Goal: Information Seeking & Learning: Learn about a topic

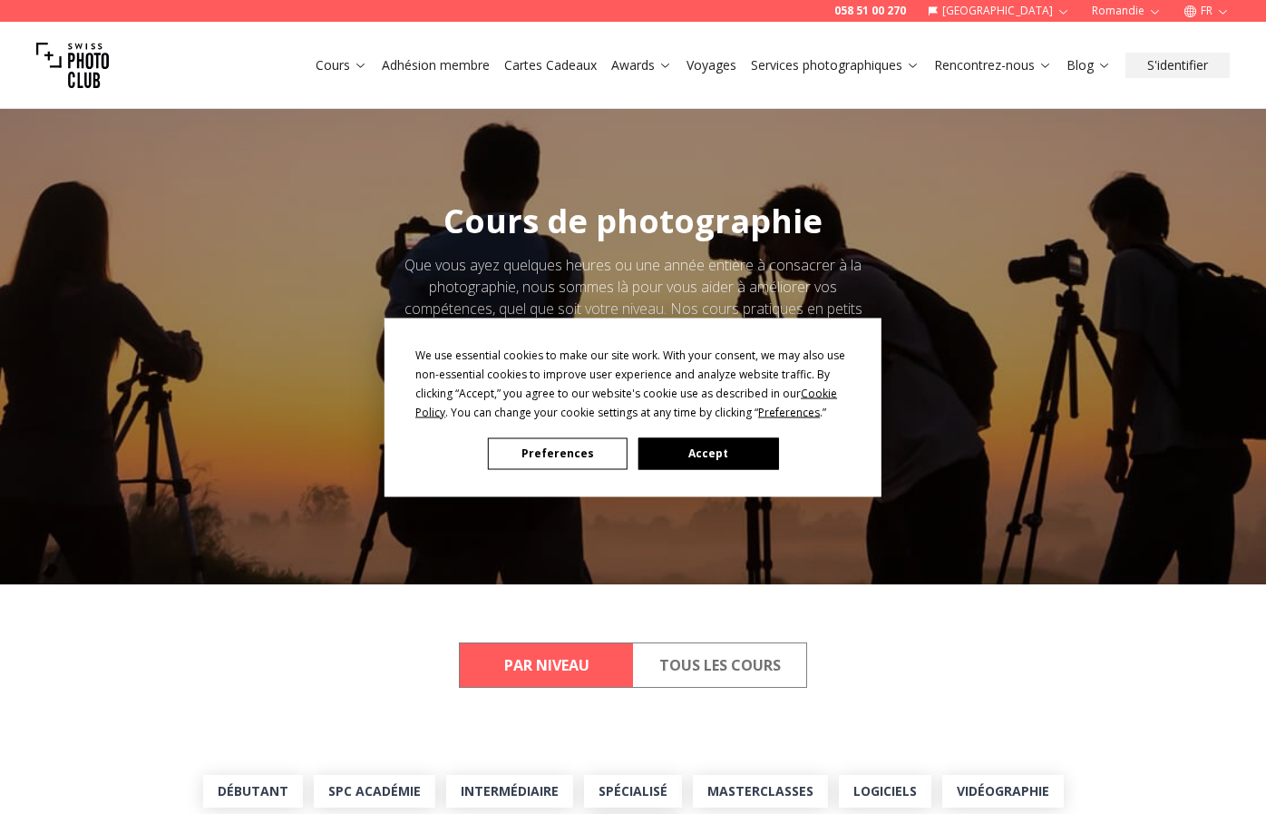
click at [541, 460] on button "Preferences" at bounding box center [558, 453] width 140 height 32
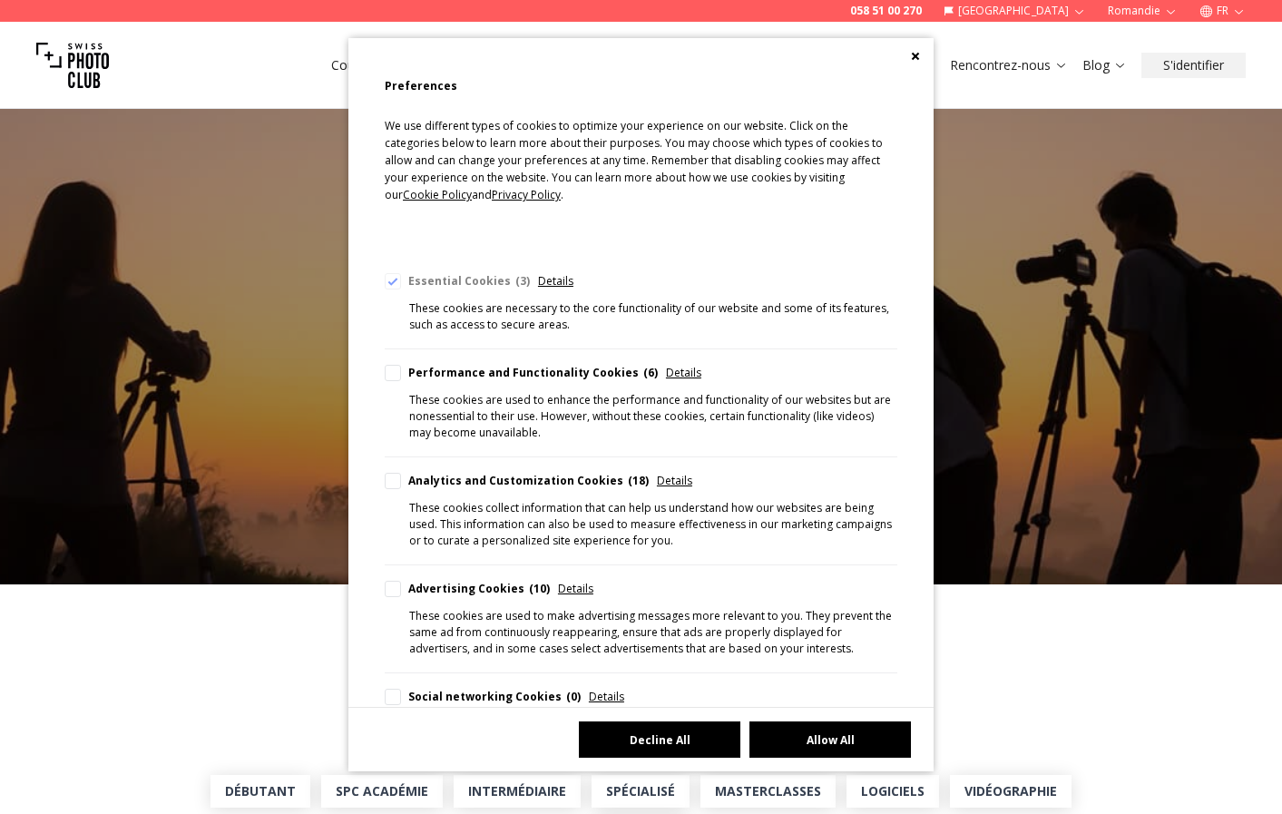
click at [649, 744] on button "Decline All" at bounding box center [659, 739] width 161 height 36
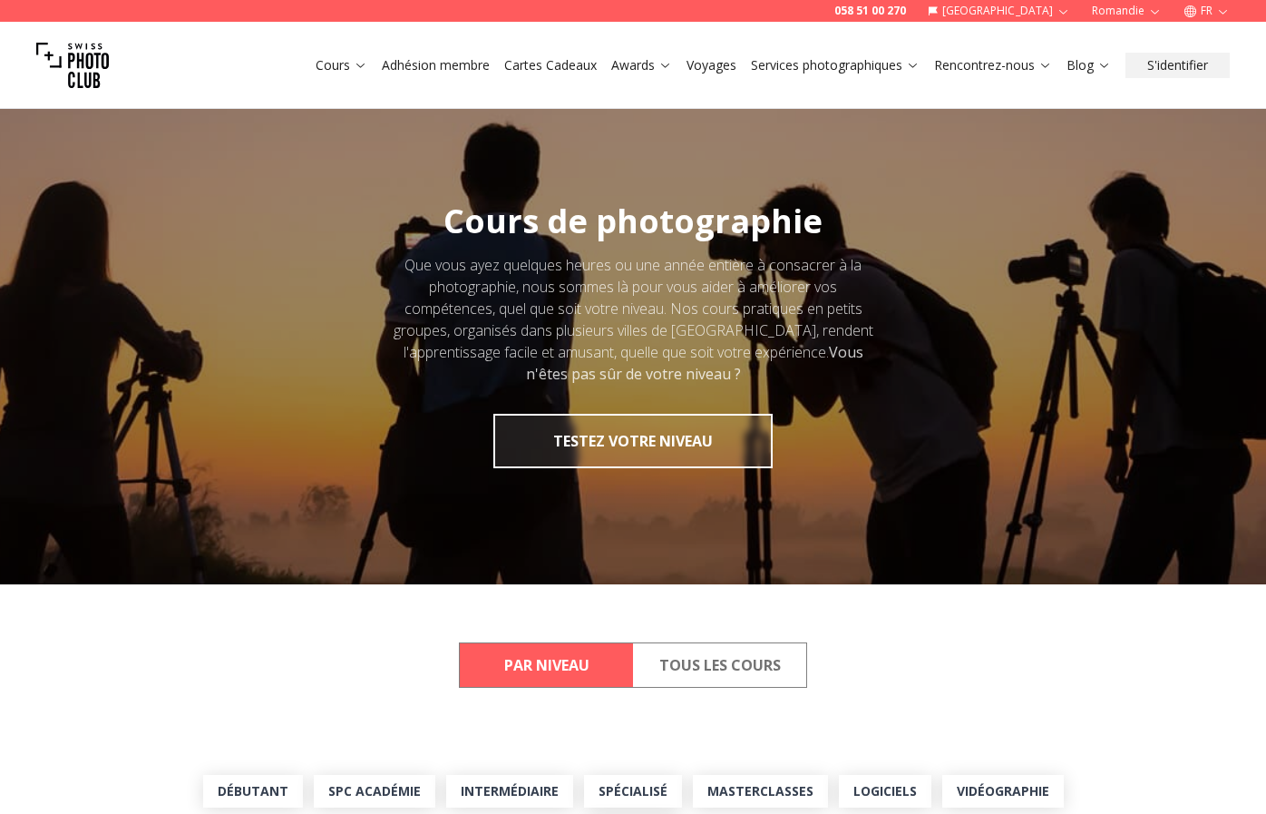
scroll to position [278, 0]
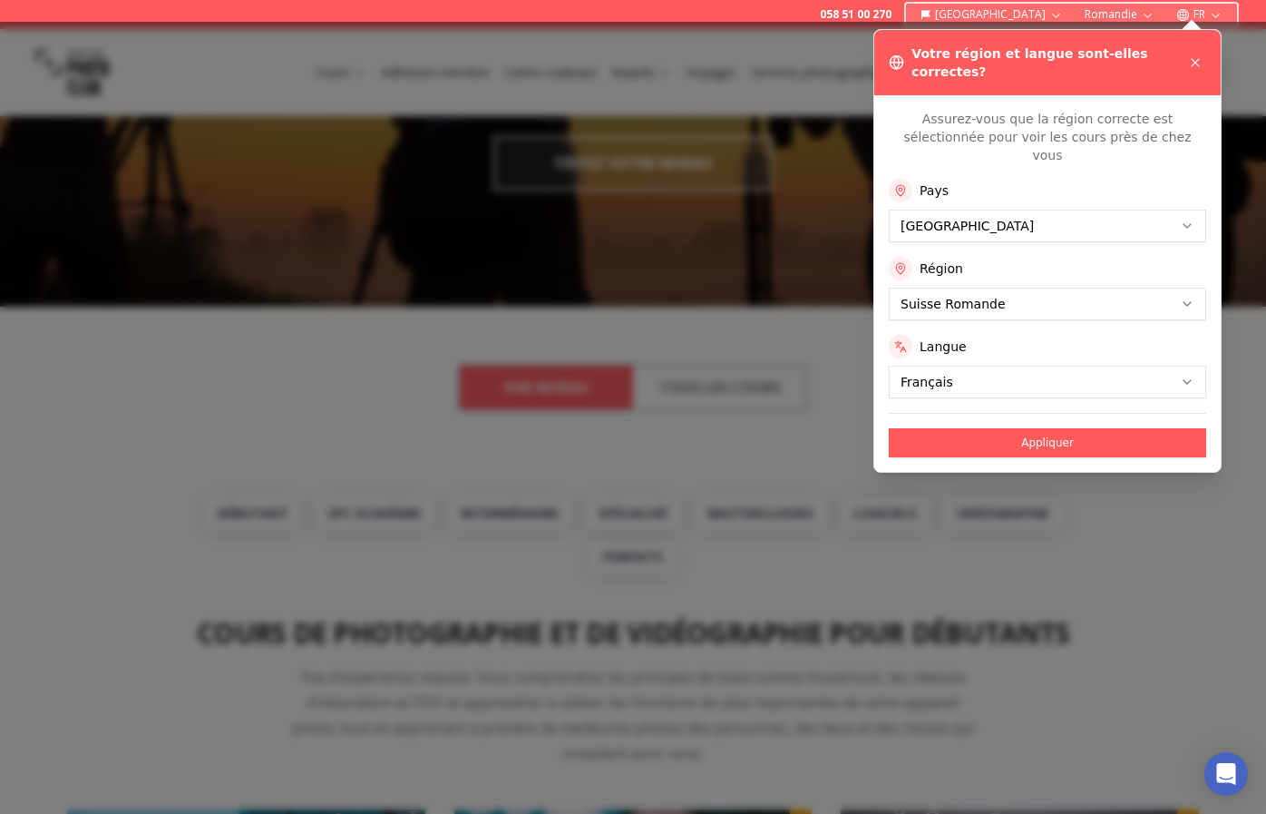
click at [1050, 428] on button "Appliquer" at bounding box center [1047, 442] width 317 height 29
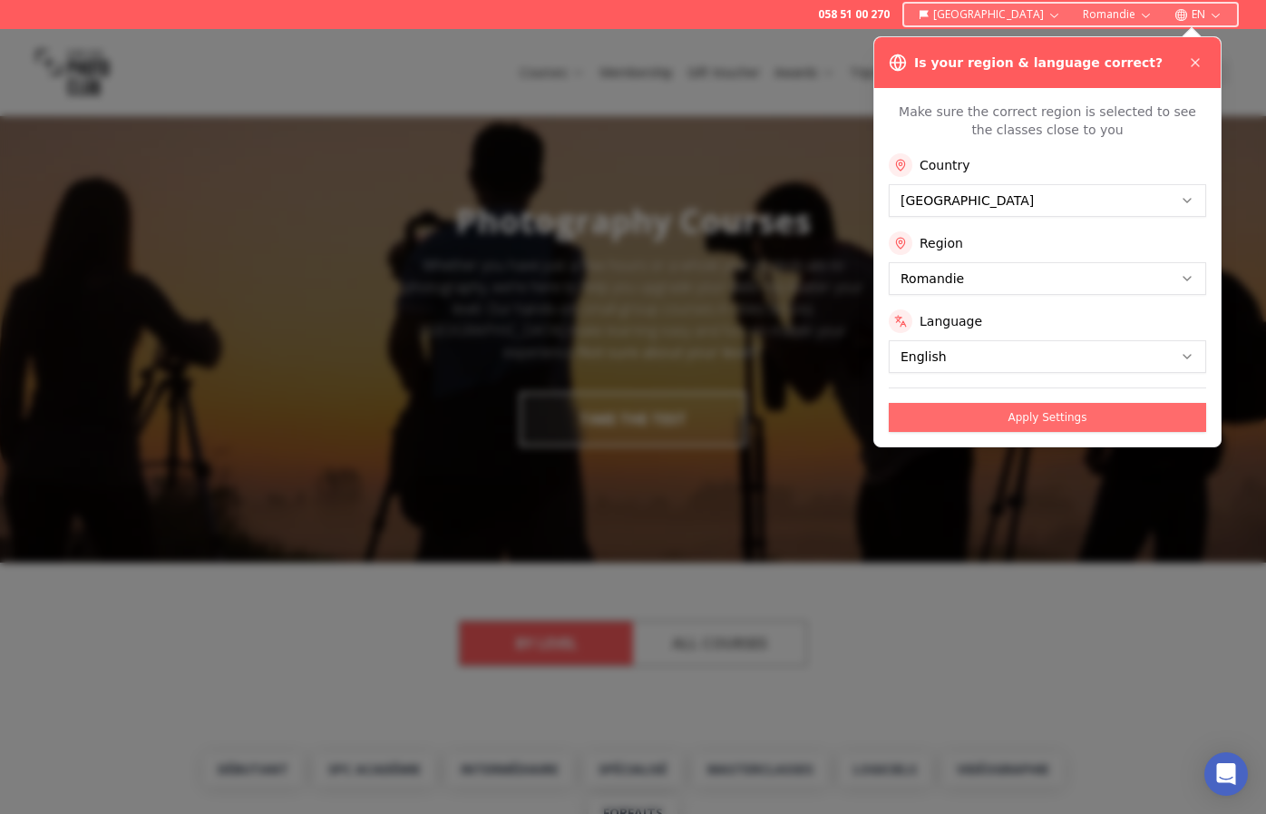
click at [1020, 411] on button "Apply Settings" at bounding box center [1047, 417] width 317 height 29
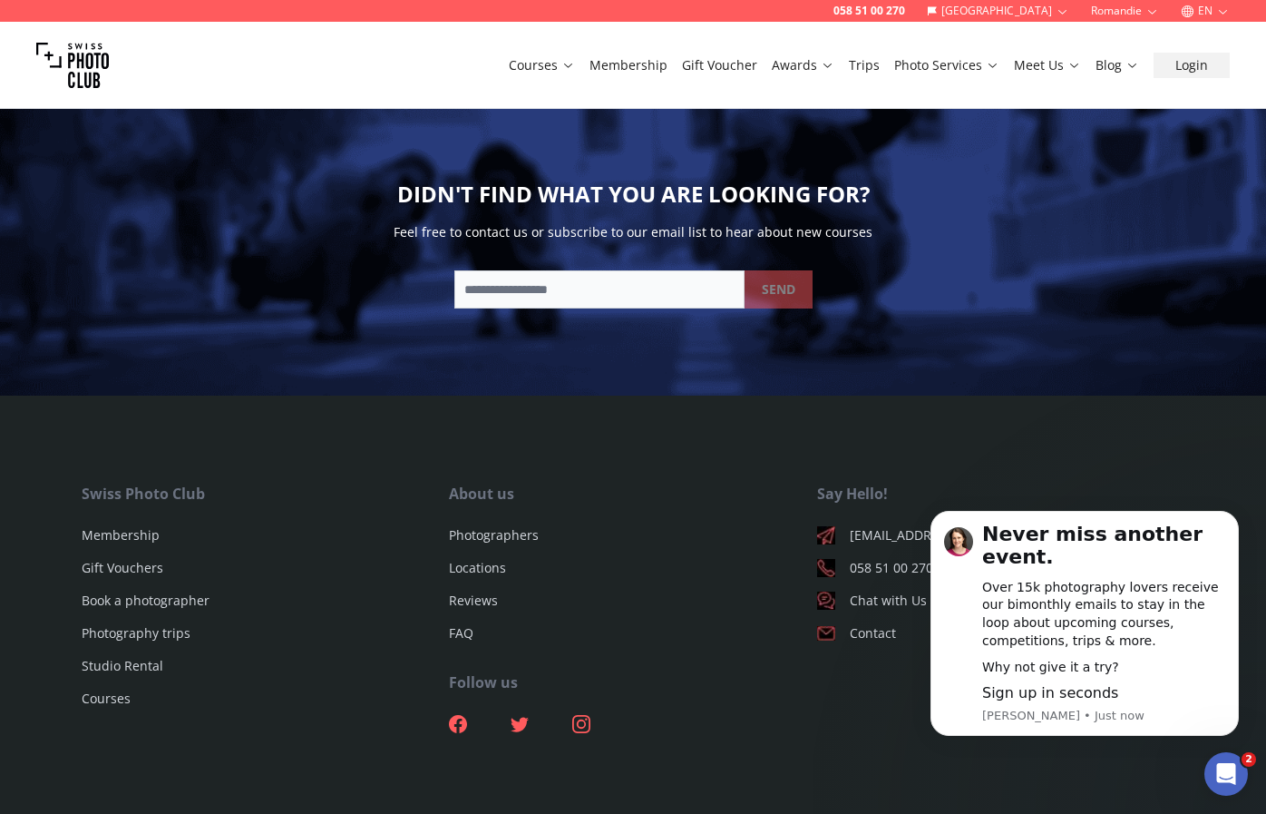
click at [1225, 781] on icon "Open Intercom Messenger" at bounding box center [1227, 774] width 30 height 30
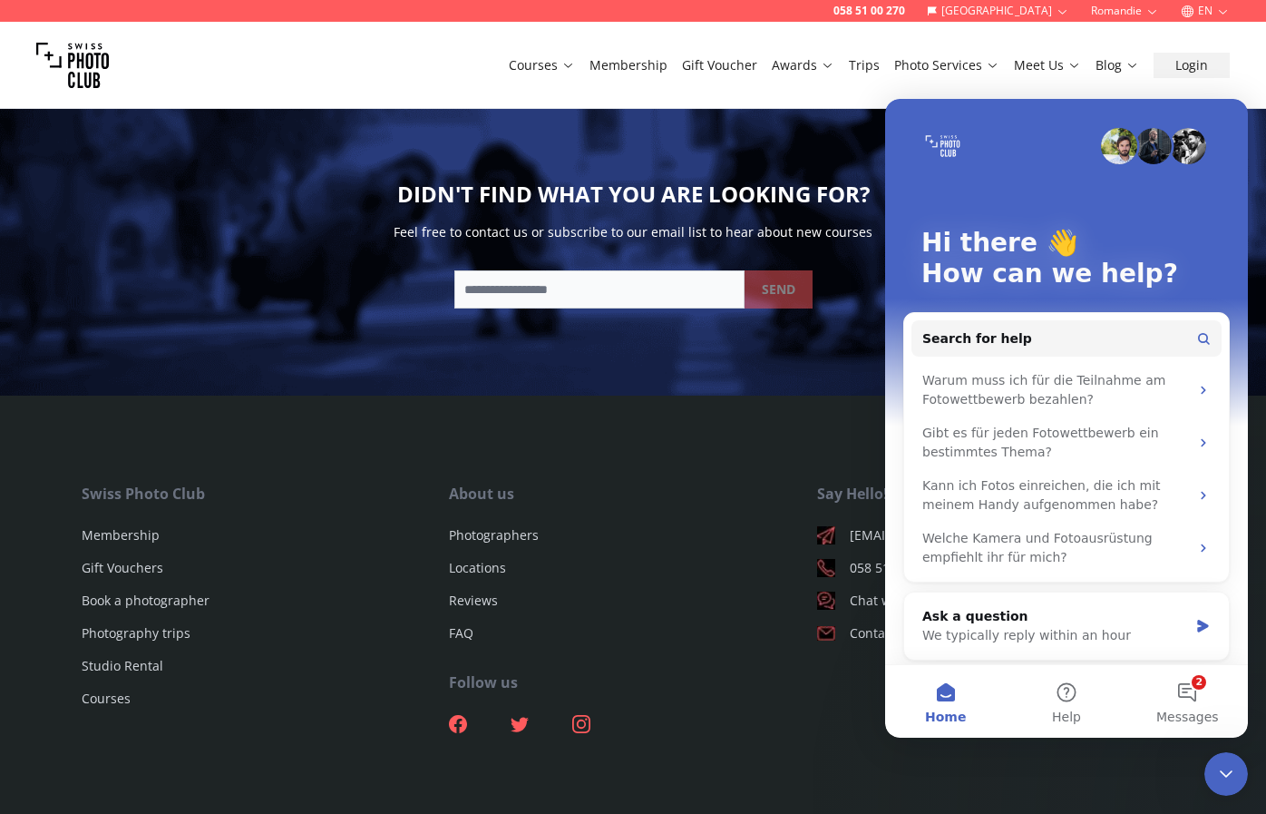
click at [1041, 82] on div "Courses Membership Gift Voucher Awards Trips Photo Services Meet Us Blog Login" at bounding box center [633, 65] width 1266 height 87
